Goal: Task Accomplishment & Management: Manage account settings

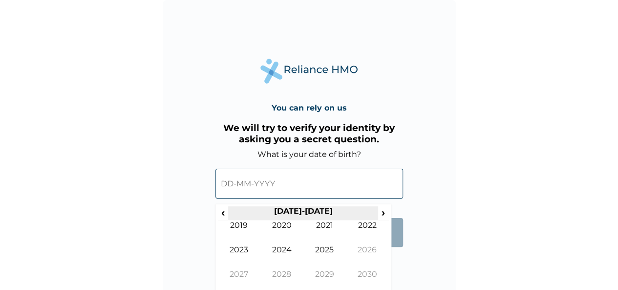
click at [296, 209] on th "[DATE]-[DATE]" at bounding box center [303, 213] width 150 height 14
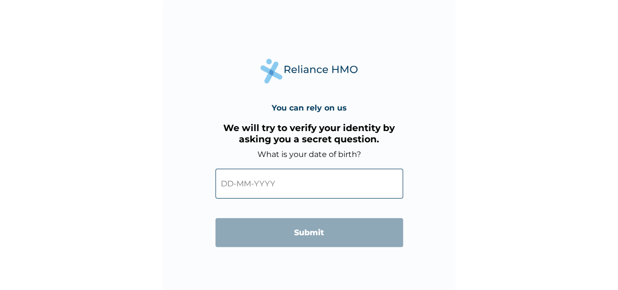
click at [400, 259] on div "You can rely on us We will try to verify your identity by asking you a secret q…" at bounding box center [309, 146] width 293 height 293
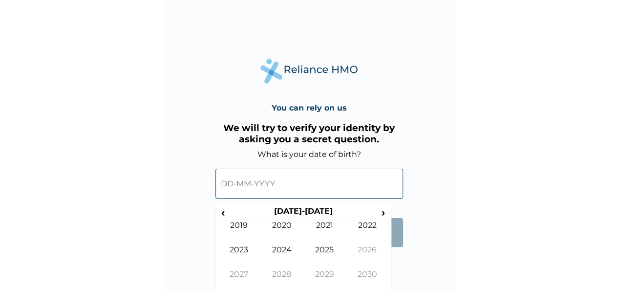
click at [308, 183] on input "text" at bounding box center [310, 184] width 188 height 30
click at [398, 215] on form "What is your date of birth? ‹ 2020-2029 › 2019 2020 2021 2022 2023 2024 2025 20…" at bounding box center [310, 203] width 188 height 107
click at [221, 211] on span "‹" at bounding box center [223, 212] width 10 height 12
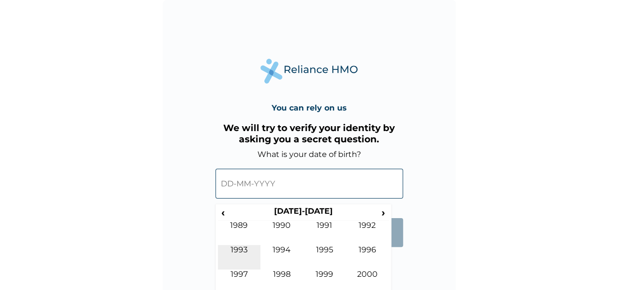
click at [236, 248] on td "1993" at bounding box center [239, 257] width 43 height 24
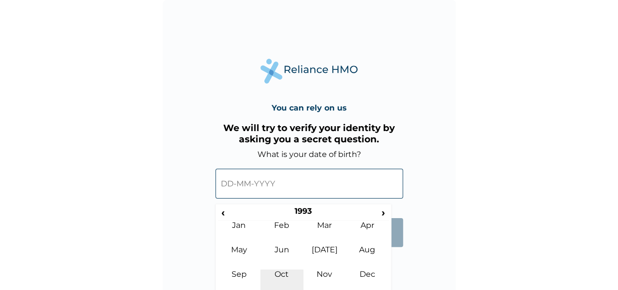
click at [285, 276] on td "Oct" at bounding box center [281, 281] width 43 height 24
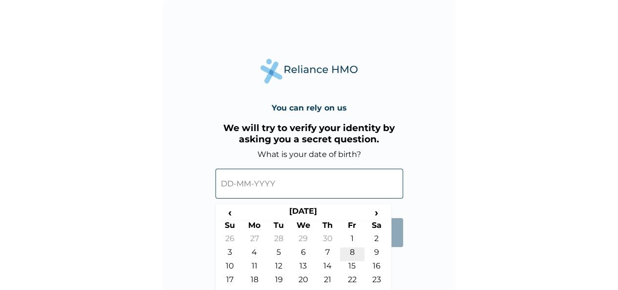
click at [357, 253] on td "8" at bounding box center [352, 254] width 24 height 14
type input "08-10-1993"
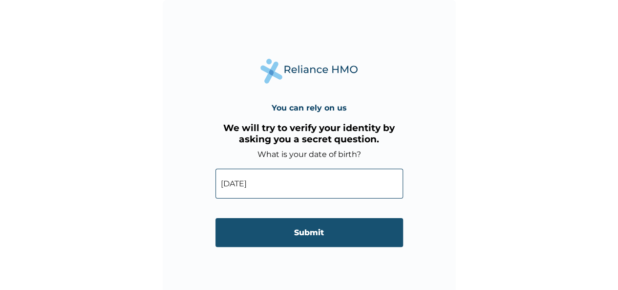
click at [337, 228] on input "Submit" at bounding box center [310, 232] width 188 height 29
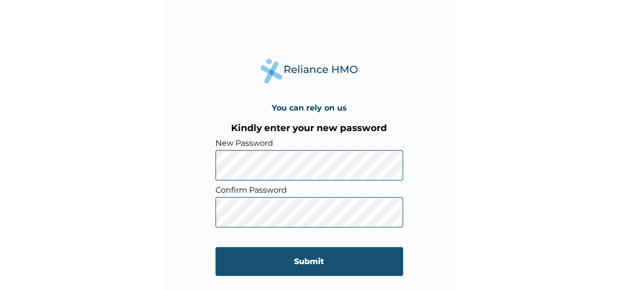
click at [291, 263] on input "Submit" at bounding box center [310, 261] width 188 height 29
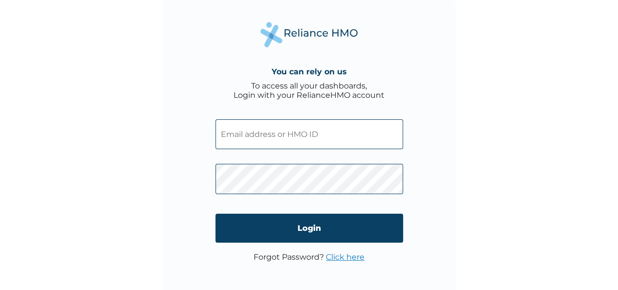
click at [309, 136] on input "text" at bounding box center [310, 134] width 188 height 30
click at [322, 147] on input "text" at bounding box center [310, 134] width 188 height 30
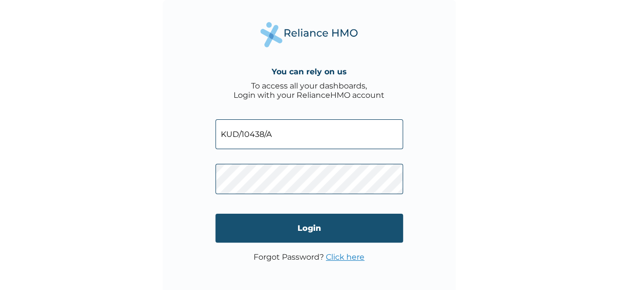
type input "KUD/10438/A"
click at [295, 228] on input "Login" at bounding box center [310, 228] width 188 height 29
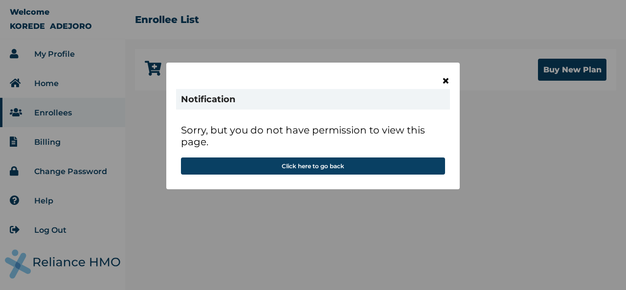
click at [445, 78] on span "×" at bounding box center [445, 80] width 8 height 17
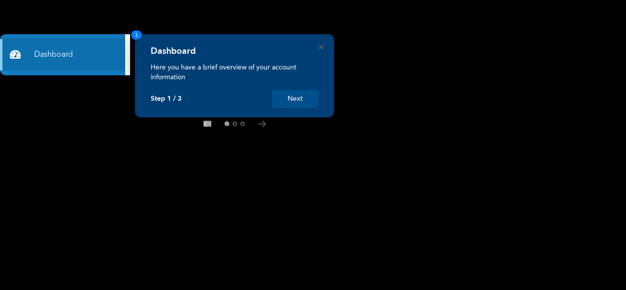
click at [305, 102] on button "Next" at bounding box center [295, 99] width 46 height 18
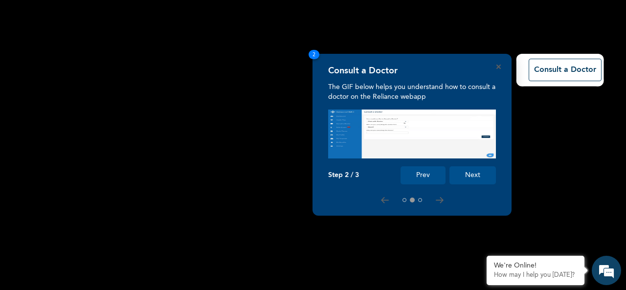
click at [469, 172] on button "Next" at bounding box center [472, 175] width 46 height 18
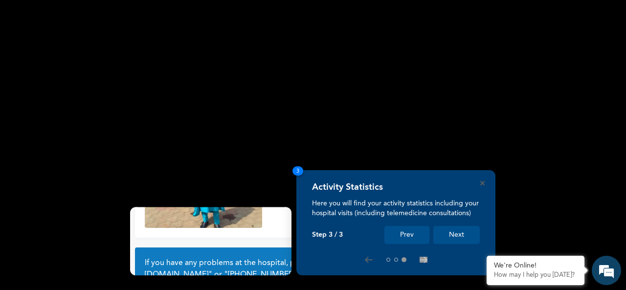
scroll to position [88, 0]
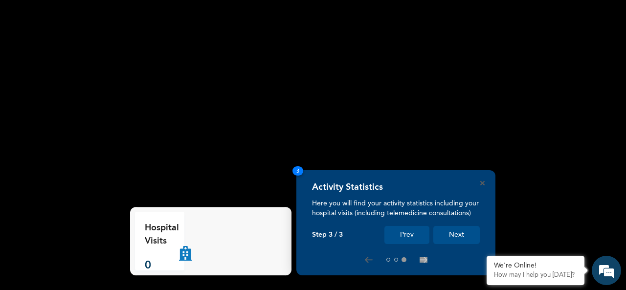
click at [458, 235] on button "Next" at bounding box center [456, 235] width 46 height 18
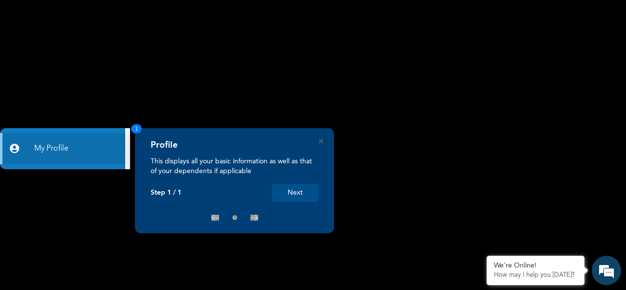
click at [304, 189] on button "Next" at bounding box center [295, 193] width 46 height 18
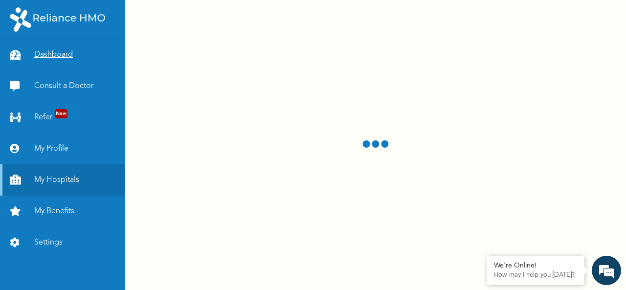
click at [63, 54] on link "Dashboard" at bounding box center [62, 54] width 125 height 31
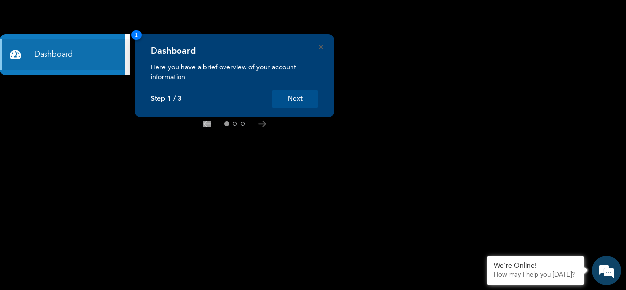
click at [323, 46] on div "Dashboard Here you have a brief overview of your account information Step 1 / 3…" at bounding box center [234, 75] width 199 height 83
click at [321, 49] on icon "Close" at bounding box center [321, 47] width 4 height 4
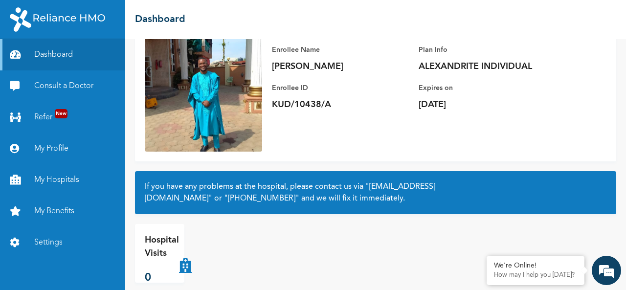
scroll to position [88, 0]
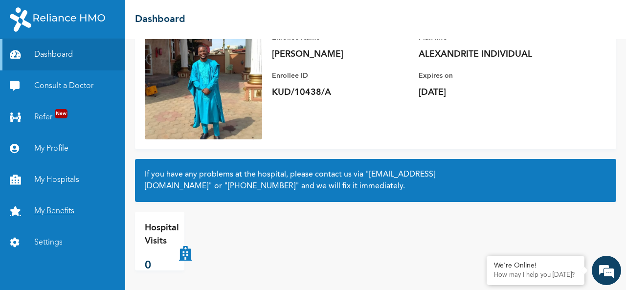
click at [56, 211] on link "My Benefits" at bounding box center [62, 210] width 125 height 31
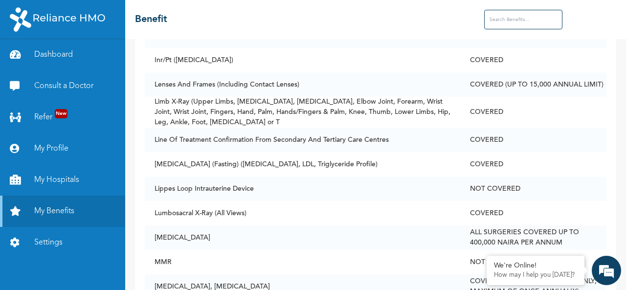
scroll to position [2315, 0]
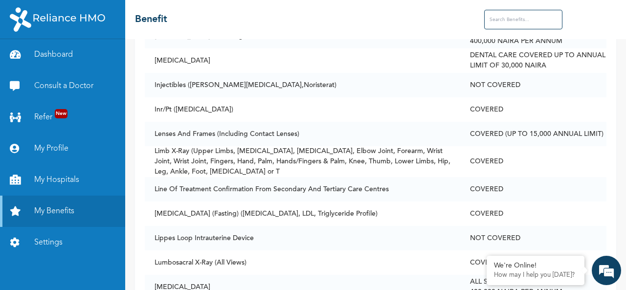
click at [503, 22] on input "text" at bounding box center [523, 20] width 78 height 20
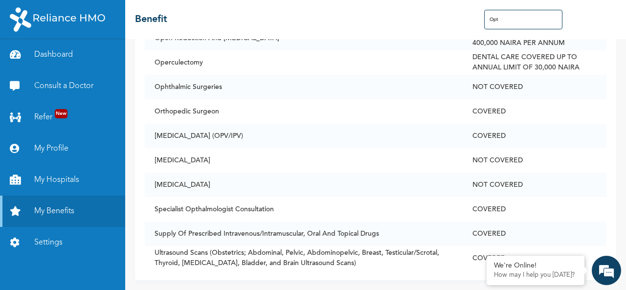
scroll to position [0, 0]
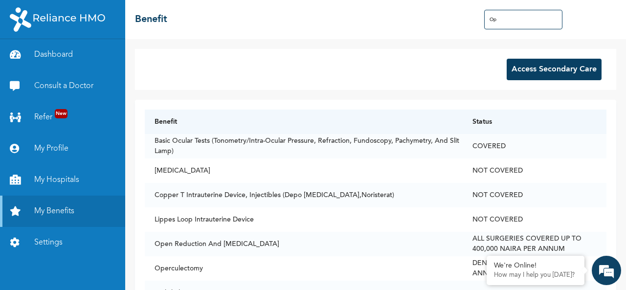
type input "O"
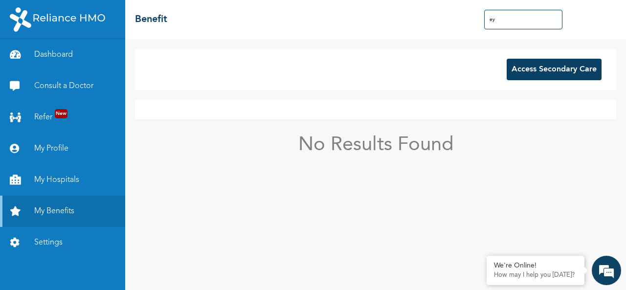
type input "e"
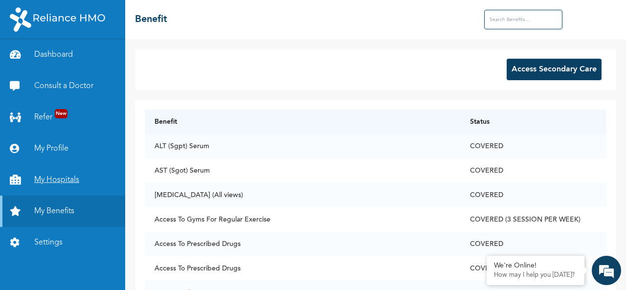
click at [66, 188] on link "My Hospitals" at bounding box center [62, 179] width 125 height 31
